Goal: Task Accomplishment & Management: Manage account settings

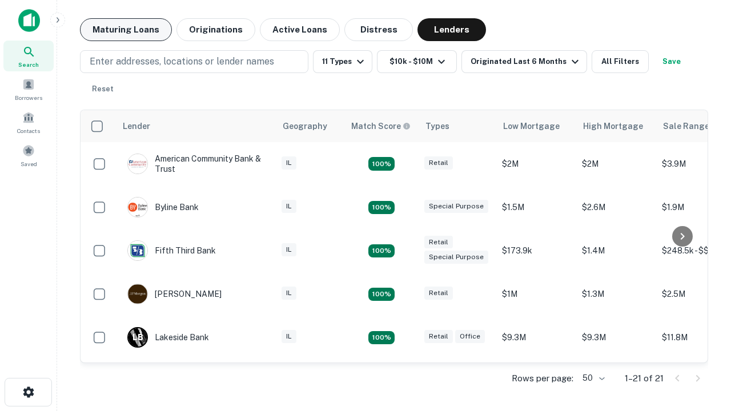
click at [126, 30] on button "Maturing Loans" at bounding box center [126, 29] width 92 height 23
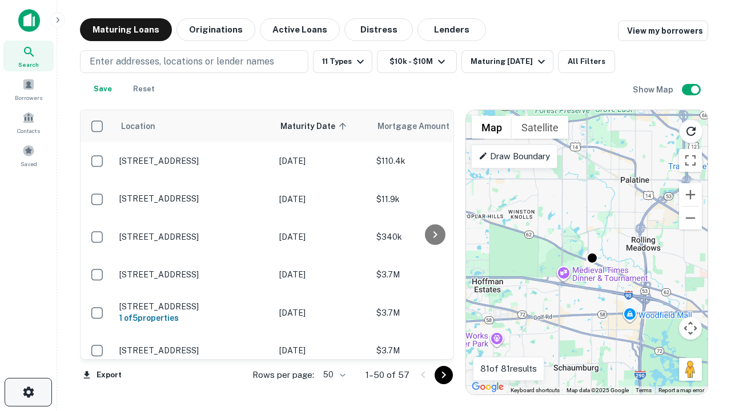
click at [28, 392] on icon "button" at bounding box center [29, 392] width 14 height 14
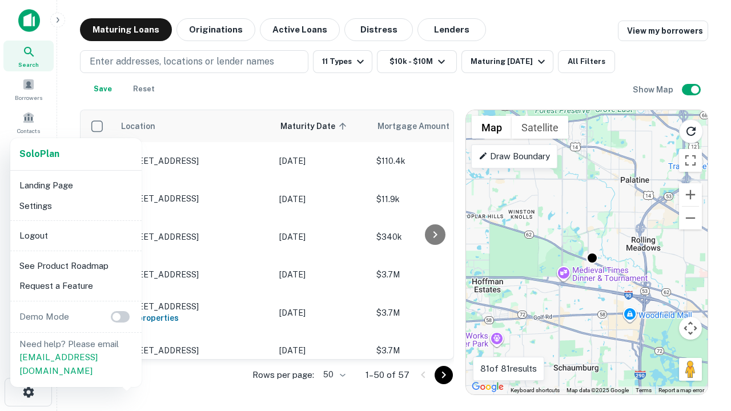
click at [75, 235] on li "Logout" at bounding box center [76, 236] width 122 height 21
